Goal: Task Accomplishment & Management: Manage account settings

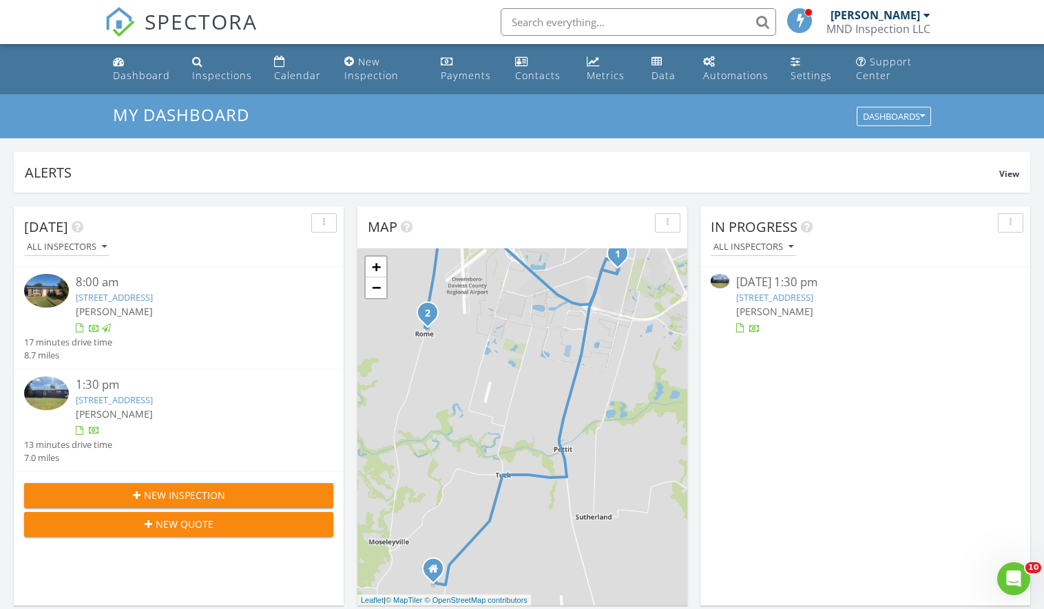
click at [813, 296] on link "4420 Palatine Way, Owensboro, KY 42301" at bounding box center [774, 297] width 77 height 12
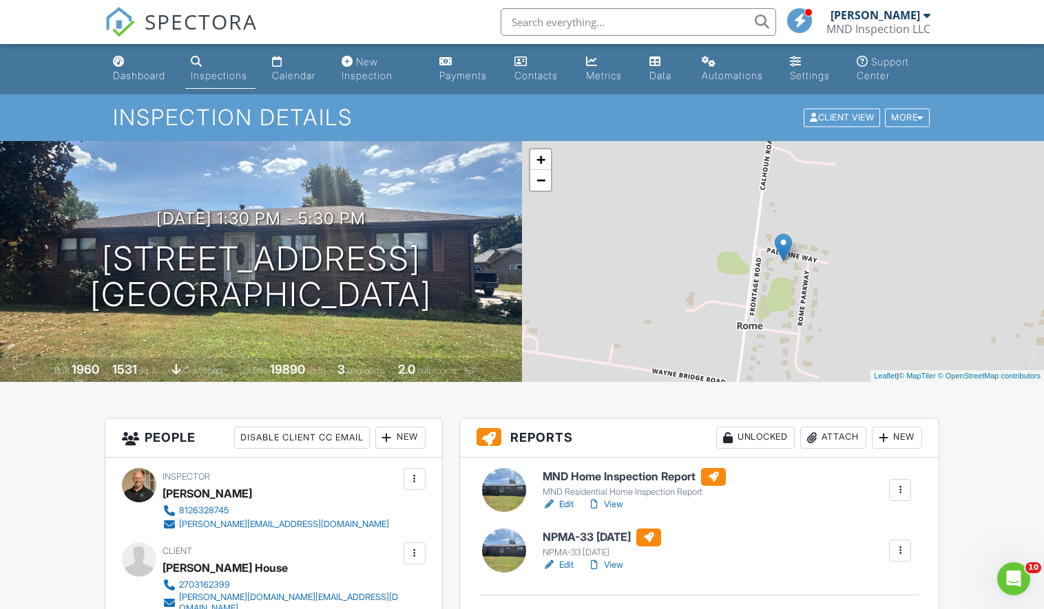
click at [619, 505] on link "View" at bounding box center [605, 505] width 36 height 14
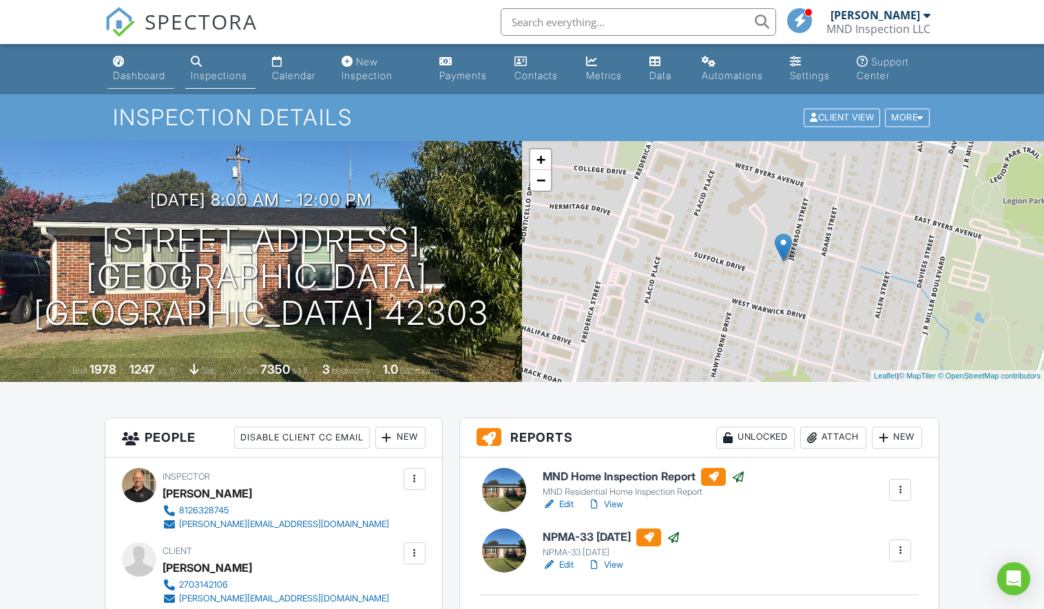
click at [120, 73] on div "Dashboard" at bounding box center [139, 76] width 52 height 12
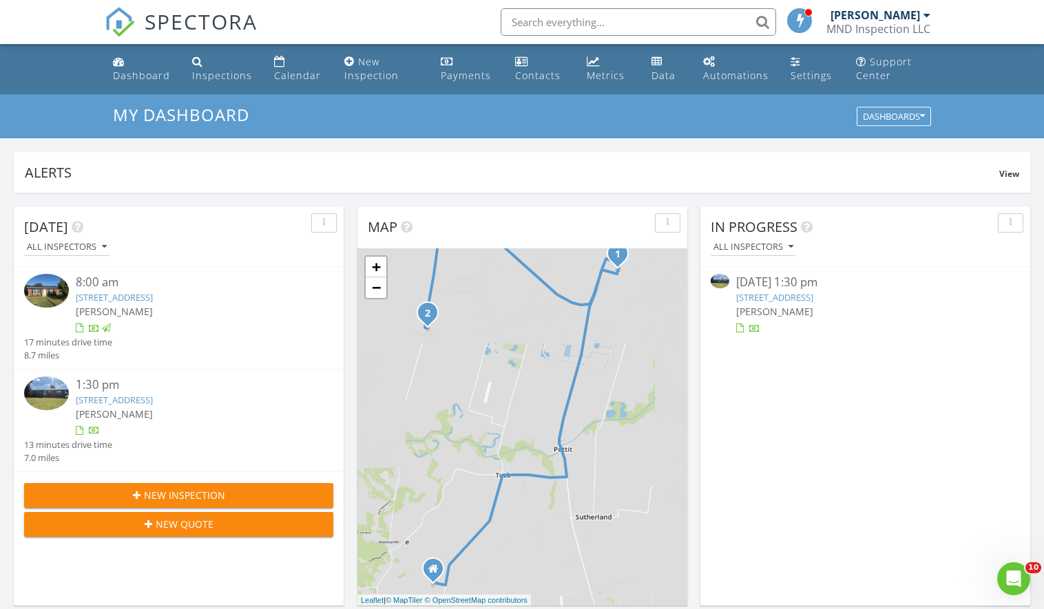
click at [813, 291] on link "4420 Palatine Way, Owensboro, KY 42301" at bounding box center [774, 297] width 77 height 12
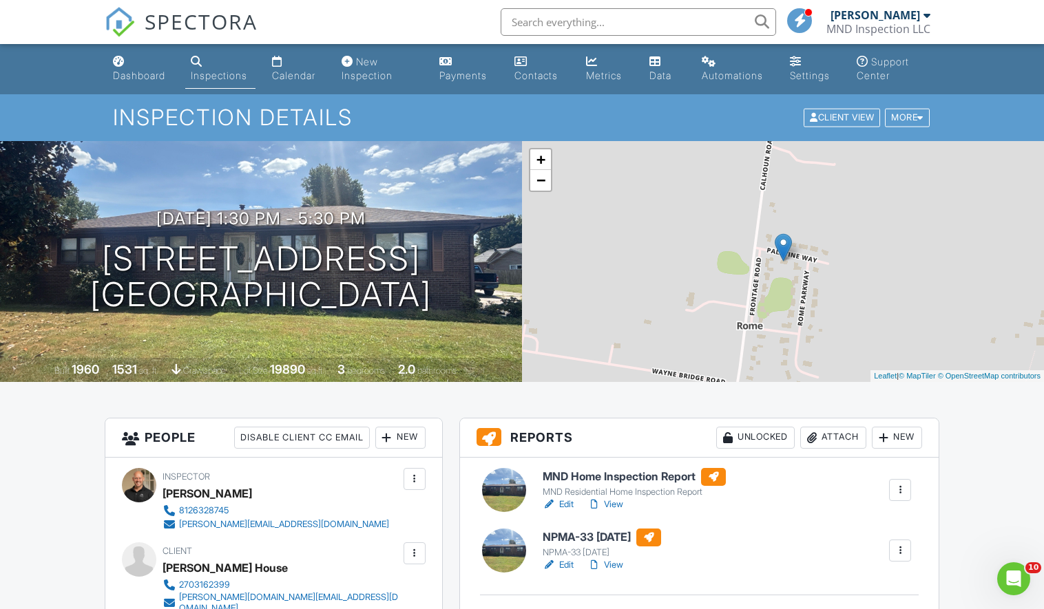
click at [569, 505] on link "Edit" at bounding box center [557, 505] width 31 height 14
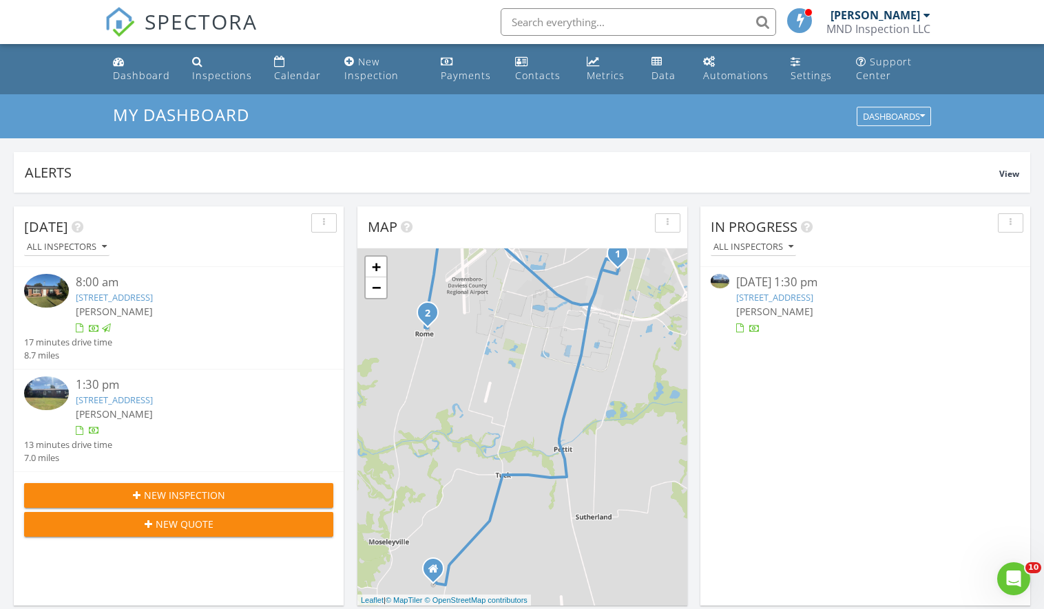
click at [813, 294] on link "4420 Palatine Way, Owensboro, KY 42301" at bounding box center [774, 297] width 77 height 12
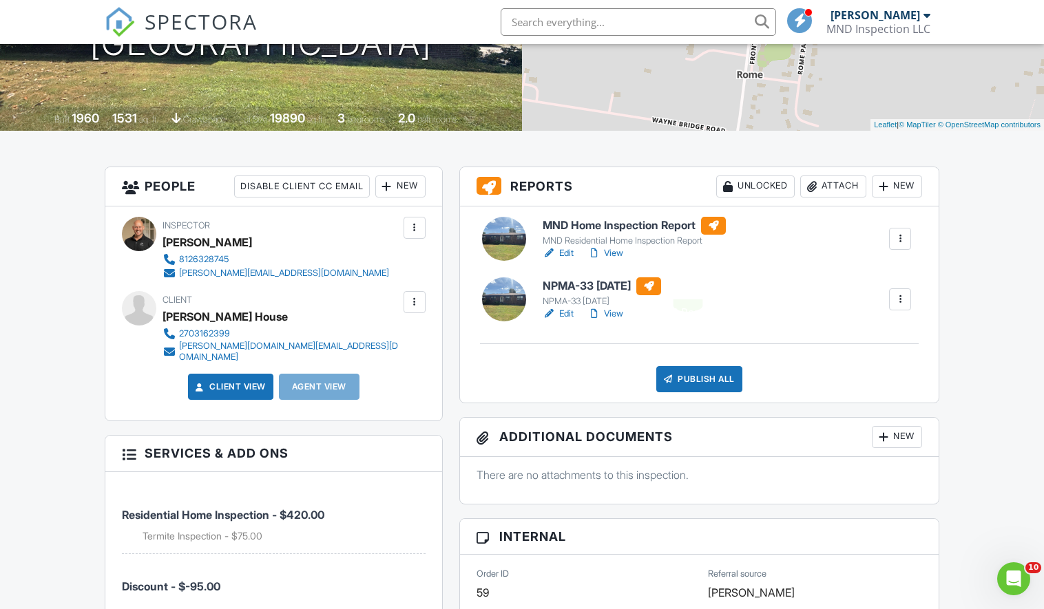
scroll to position [269, 0]
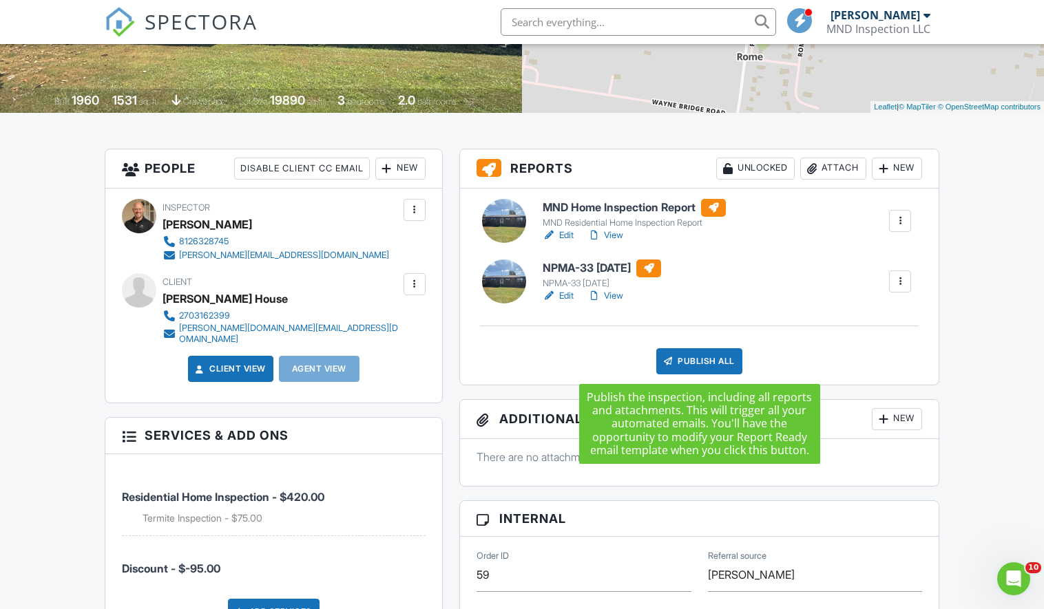
click at [705, 354] on div "Publish All" at bounding box center [699, 361] width 86 height 26
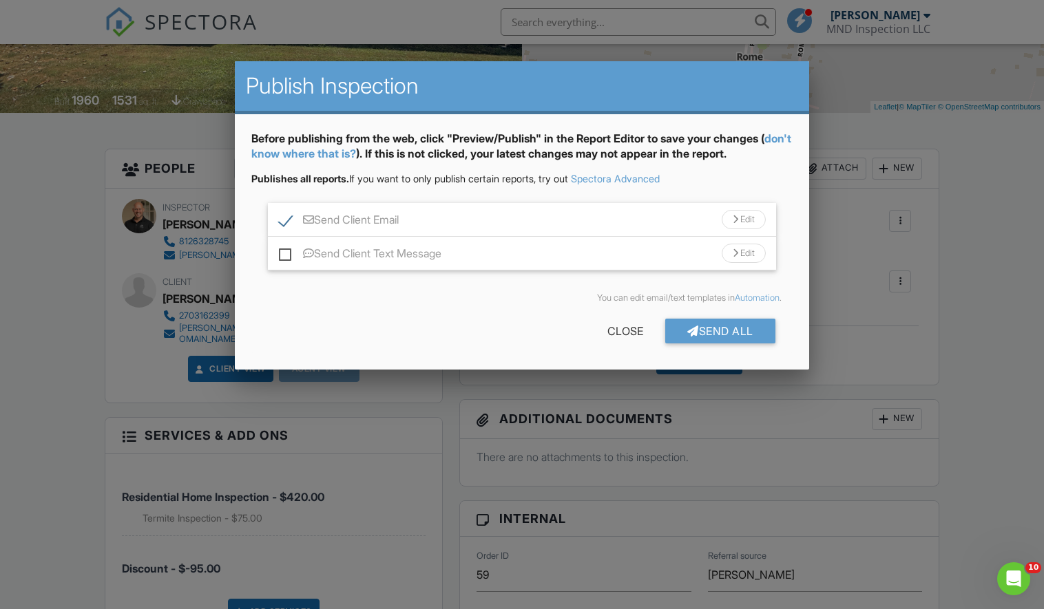
click at [410, 250] on label "Send Client Text Message" at bounding box center [360, 255] width 162 height 17
click at [288, 250] on input "Send Client Text Message" at bounding box center [283, 246] width 9 height 9
checkbox input "true"
click at [730, 338] on div "Send All" at bounding box center [720, 331] width 110 height 25
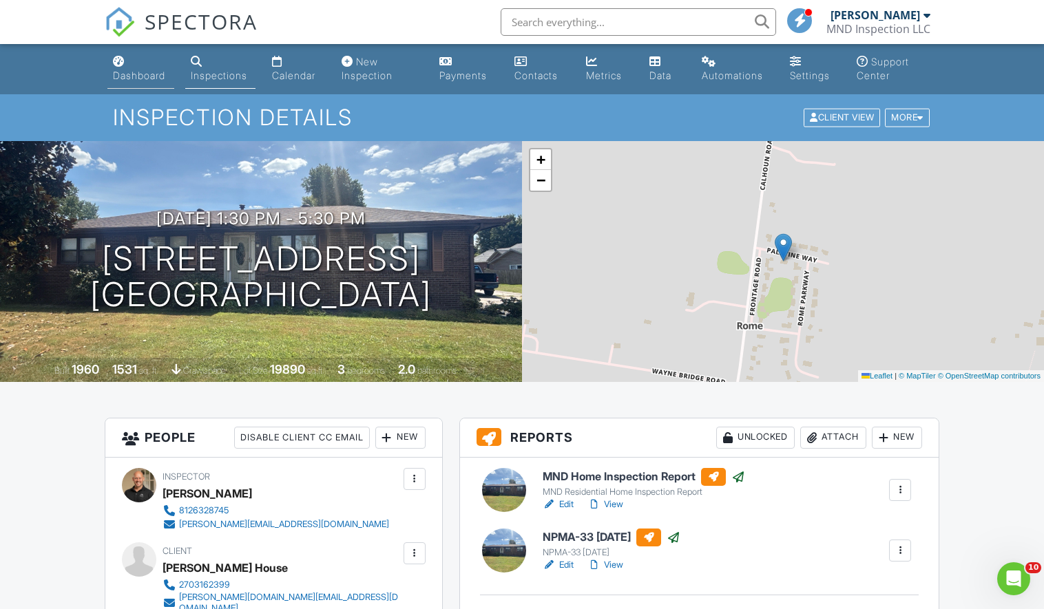
click at [123, 67] on link "Dashboard" at bounding box center [140, 69] width 67 height 39
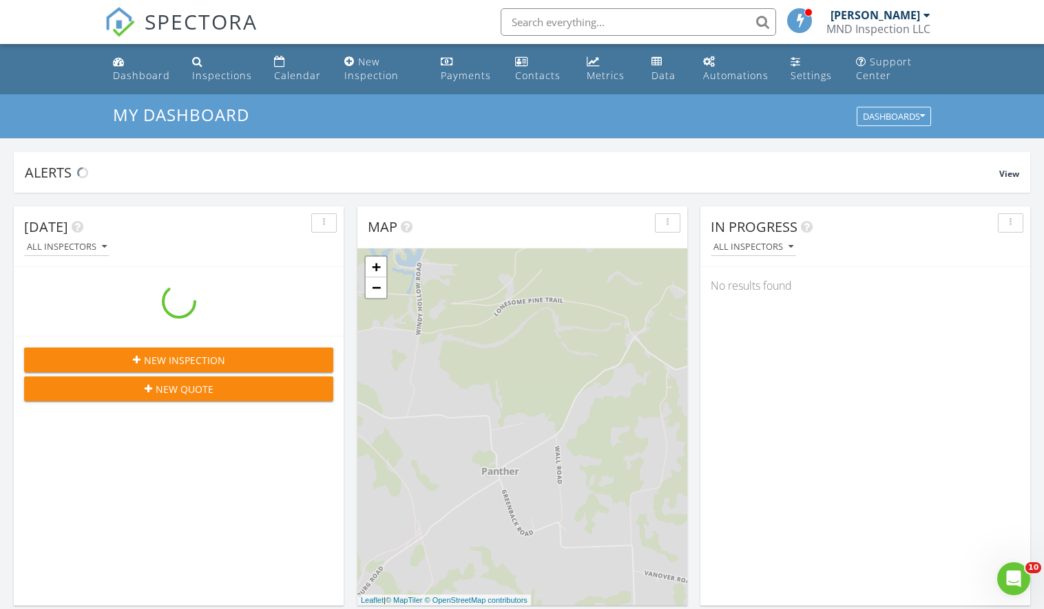
scroll to position [1253, 1044]
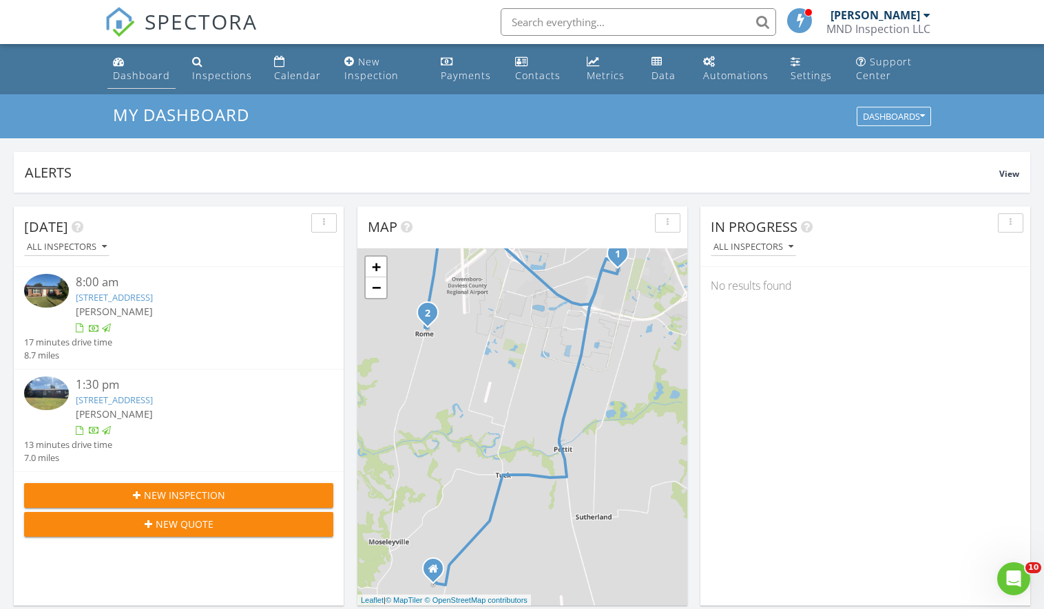
click at [123, 74] on div "Dashboard" at bounding box center [141, 75] width 57 height 13
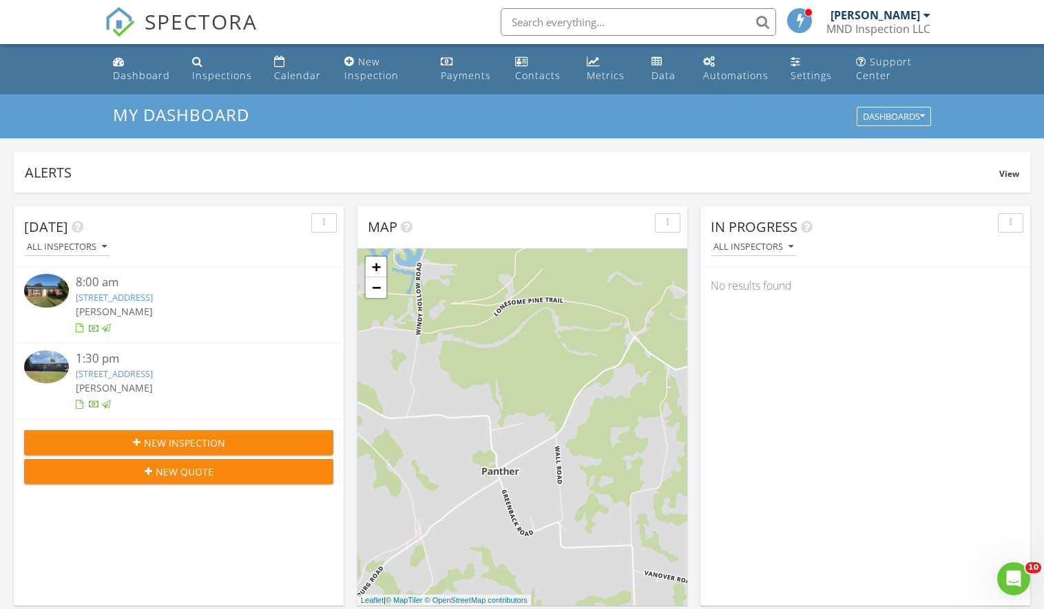
scroll to position [1253, 1044]
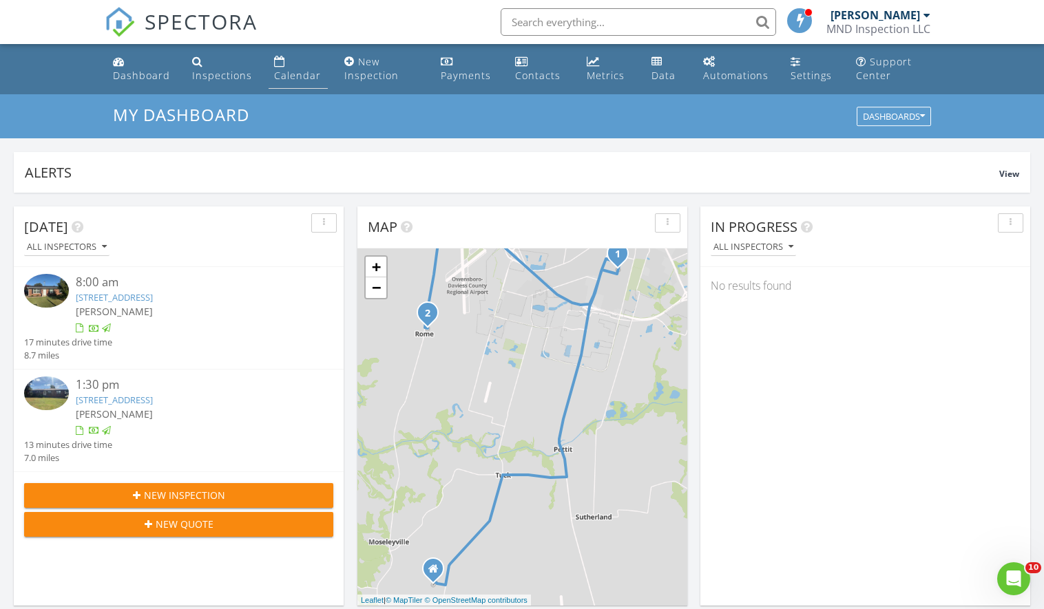
click at [279, 71] on div "Calendar" at bounding box center [297, 75] width 47 height 13
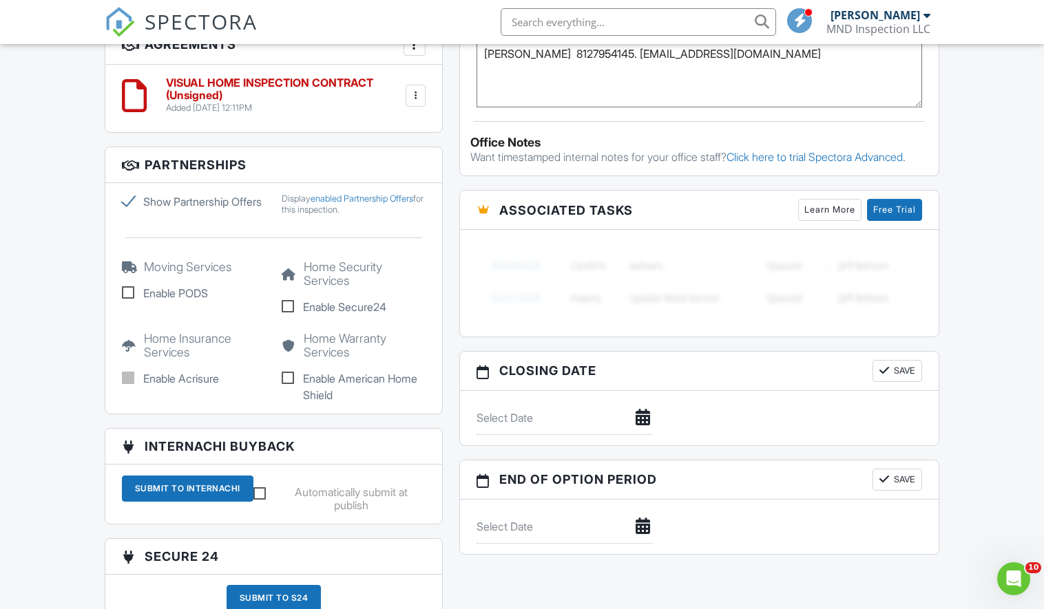
scroll to position [990, 0]
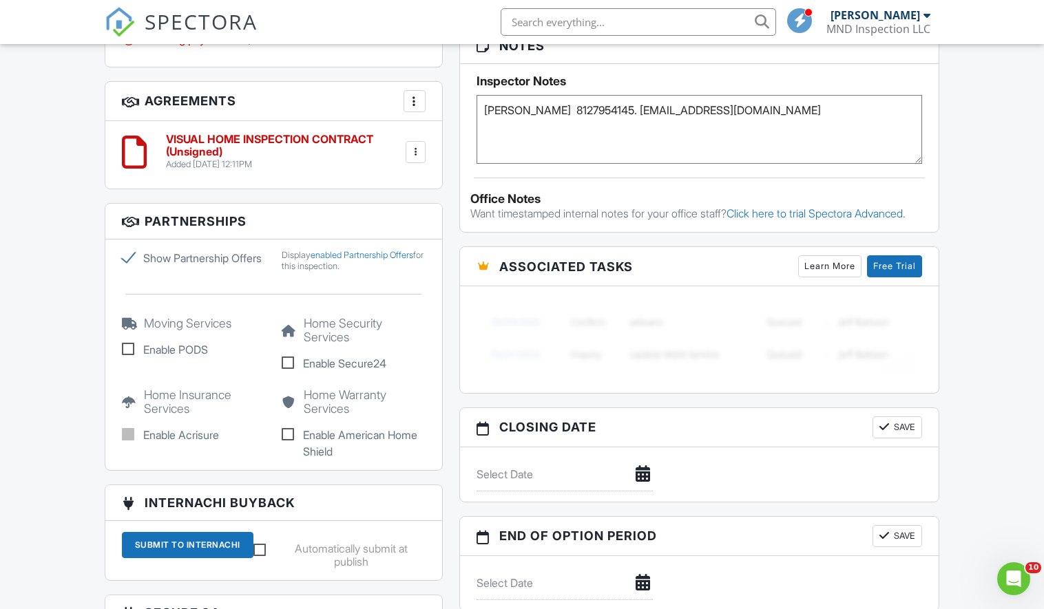
click at [775, 125] on textarea "George Riley Jr. 8127954145. glrriley@hotmail.com" at bounding box center [698, 129] width 445 height 69
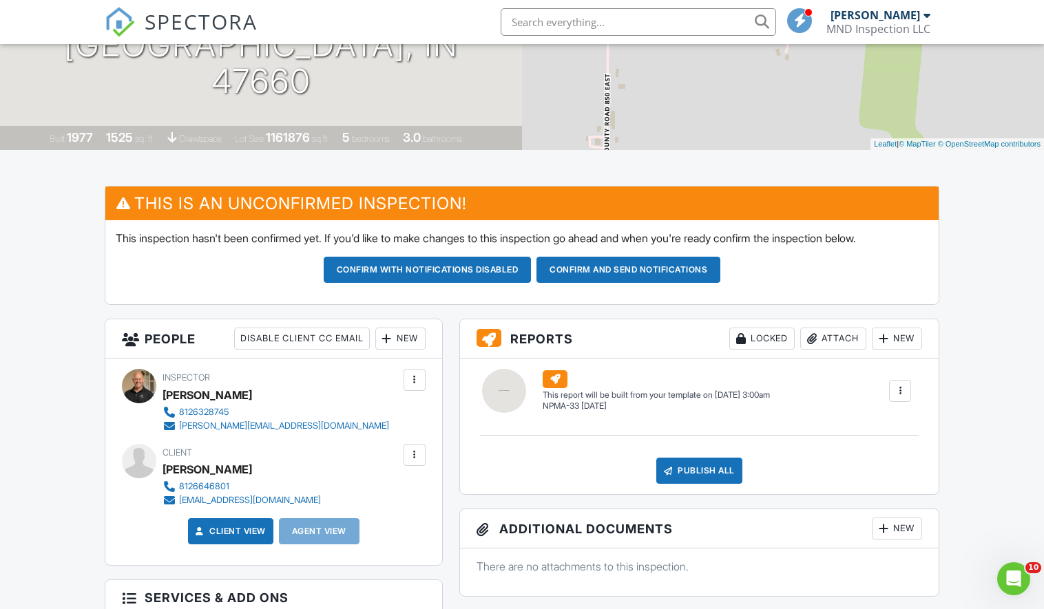
scroll to position [231, 0]
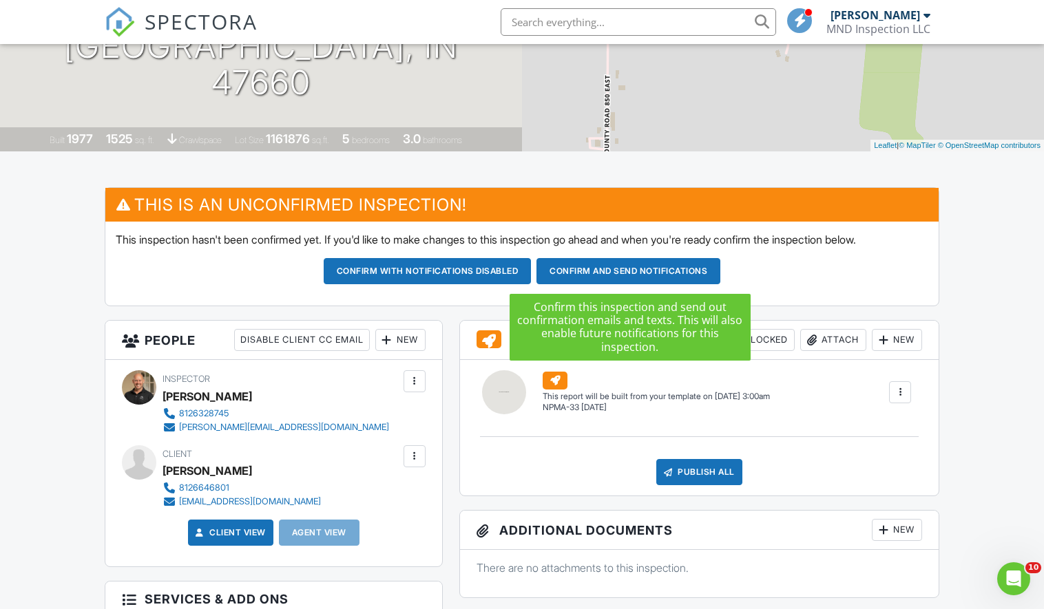
type textarea "[PERSON_NAME] 8127954145. [EMAIL_ADDRESS][DOMAIN_NAME]. Call when I'm headed th…"
click at [531, 274] on button "Confirm and send notifications" at bounding box center [428, 271] width 208 height 26
